Goal: Obtain resource: Obtain resource

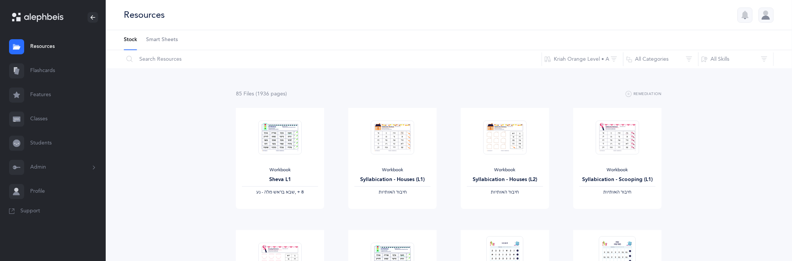
click at [43, 119] on link "Classes" at bounding box center [53, 119] width 106 height 24
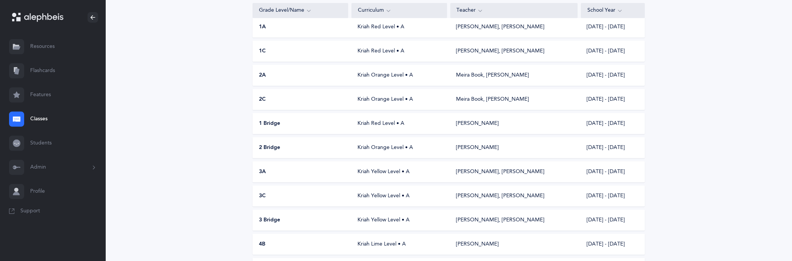
scroll to position [126, 0]
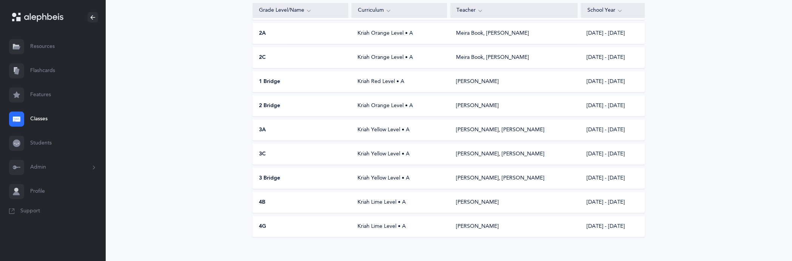
click at [371, 179] on div "Kriah Yellow Level • A" at bounding box center [400, 179] width 96 height 8
click at [371, 179] on div "Classes I want to Reset Filter This School Year All School Years This School Ye…" at bounding box center [449, 72] width 686 height 396
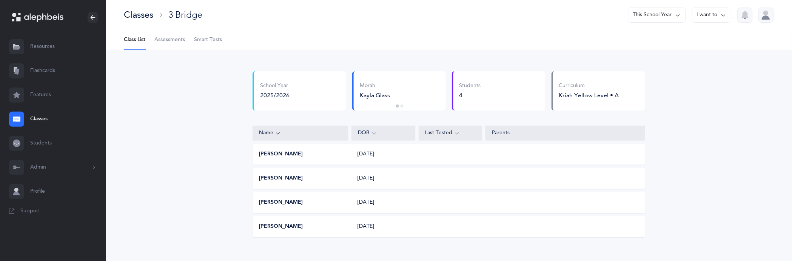
click at [719, 13] on button "I want to" at bounding box center [712, 15] width 40 height 15
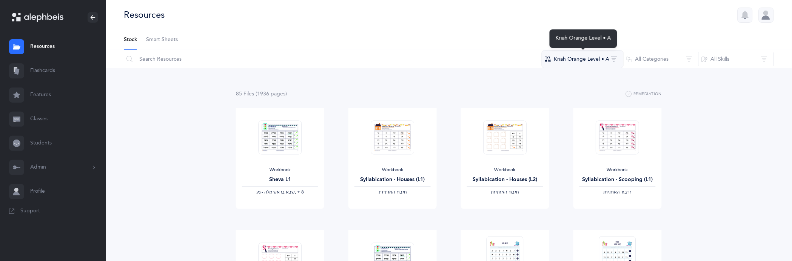
click at [615, 57] on button "Kriah Orange Level • A" at bounding box center [583, 59] width 82 height 18
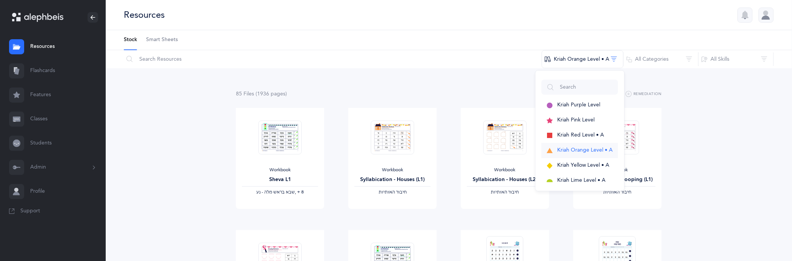
click at [572, 149] on span "Kriah Orange Level • A" at bounding box center [585, 150] width 55 height 6
click at [164, 58] on input "text" at bounding box center [332, 59] width 419 height 18
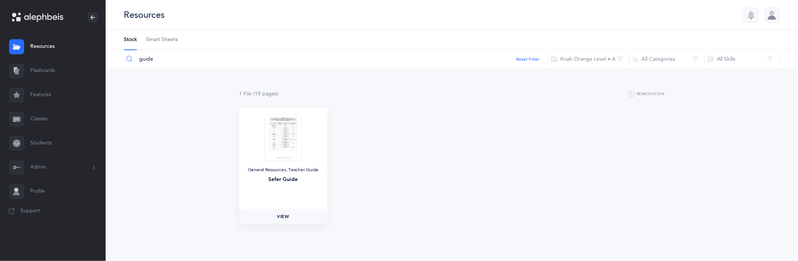
type input "guide"
click at [285, 216] on span "View" at bounding box center [283, 216] width 12 height 7
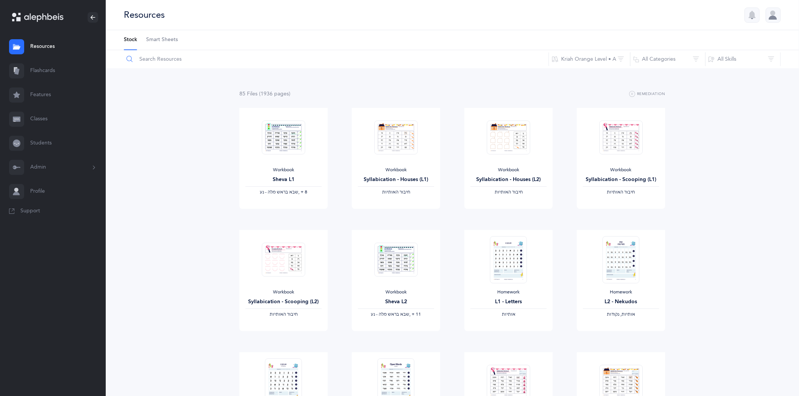
click at [182, 58] on input "text" at bounding box center [335, 59] width 425 height 18
click at [253, 173] on div "Workbook" at bounding box center [283, 170] width 76 height 6
click at [197, 59] on input "text" at bounding box center [335, 59] width 425 height 18
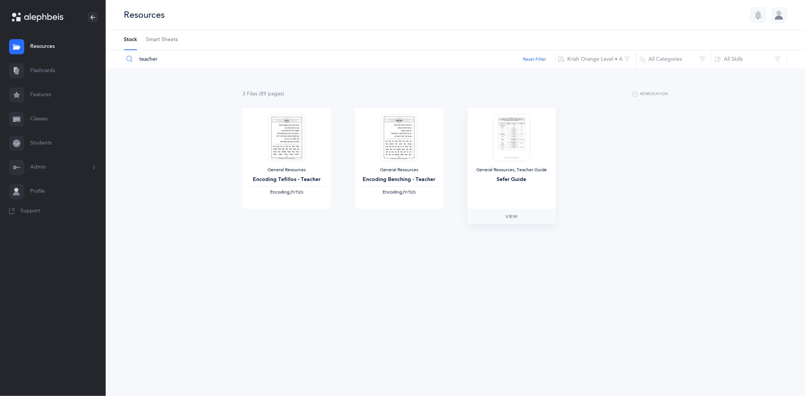
type input "teacher"
click at [504, 179] on div "Sefer Guide" at bounding box center [512, 180] width 76 height 8
click at [504, 218] on link "View" at bounding box center [512, 216] width 88 height 15
